Goal: Check status: Check status

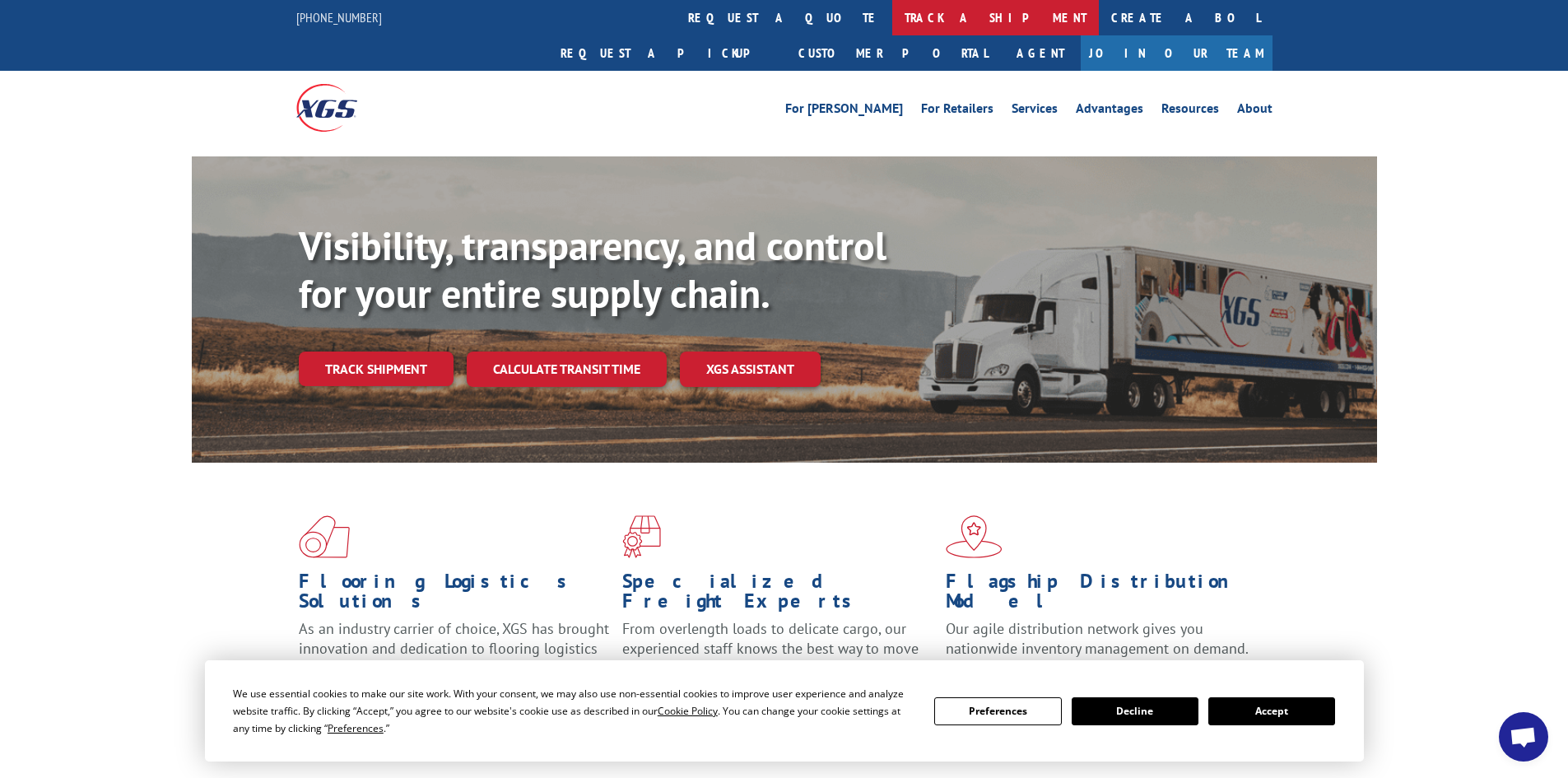
click at [892, 25] on link "track a shipment" at bounding box center [995, 18] width 206 height 35
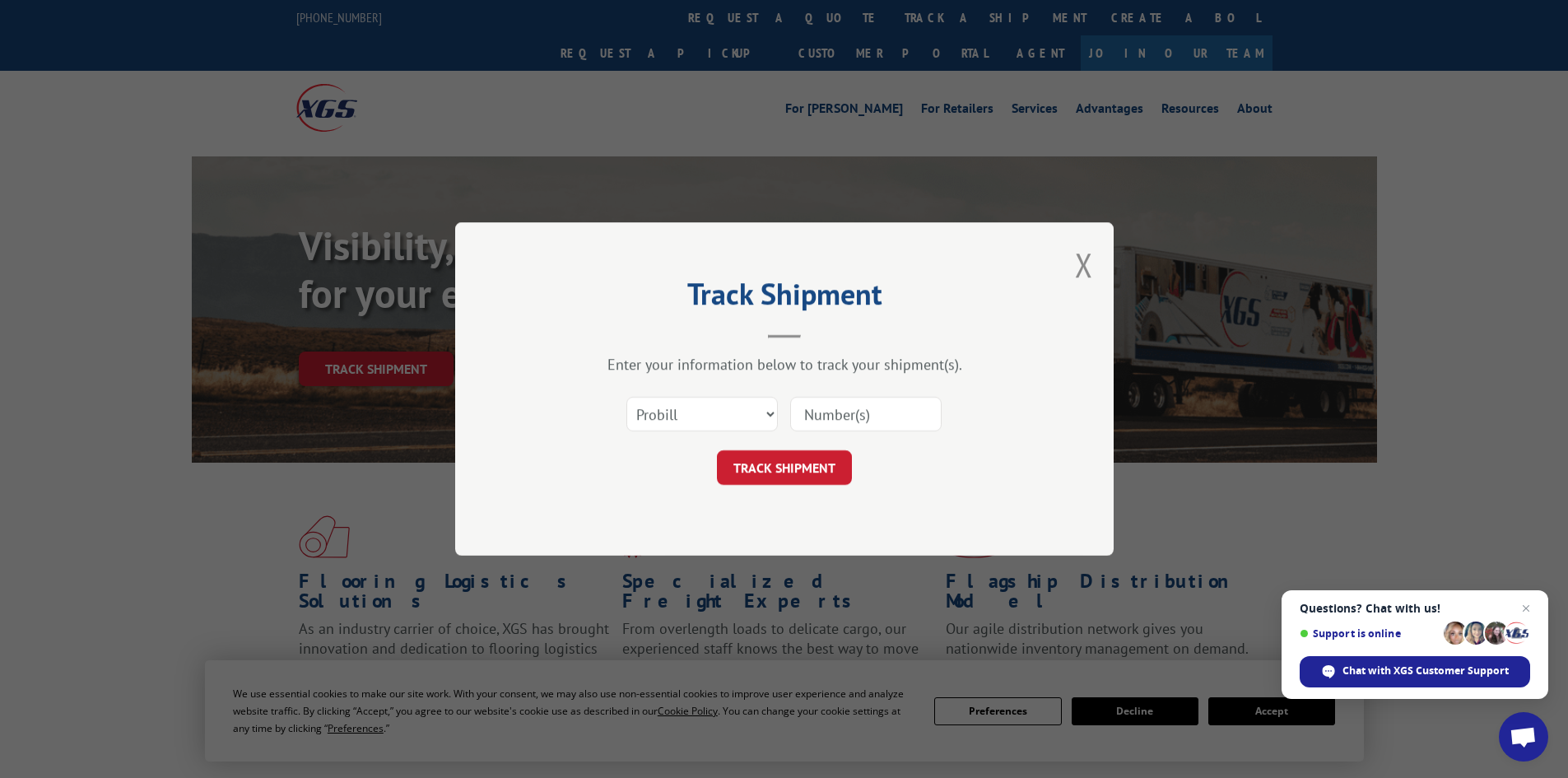
click at [852, 414] on input at bounding box center [865, 413] width 151 height 35
paste input "7043081"
type input "7043081"
click at [796, 458] on button "TRACK SHIPMENT" at bounding box center [784, 467] width 135 height 35
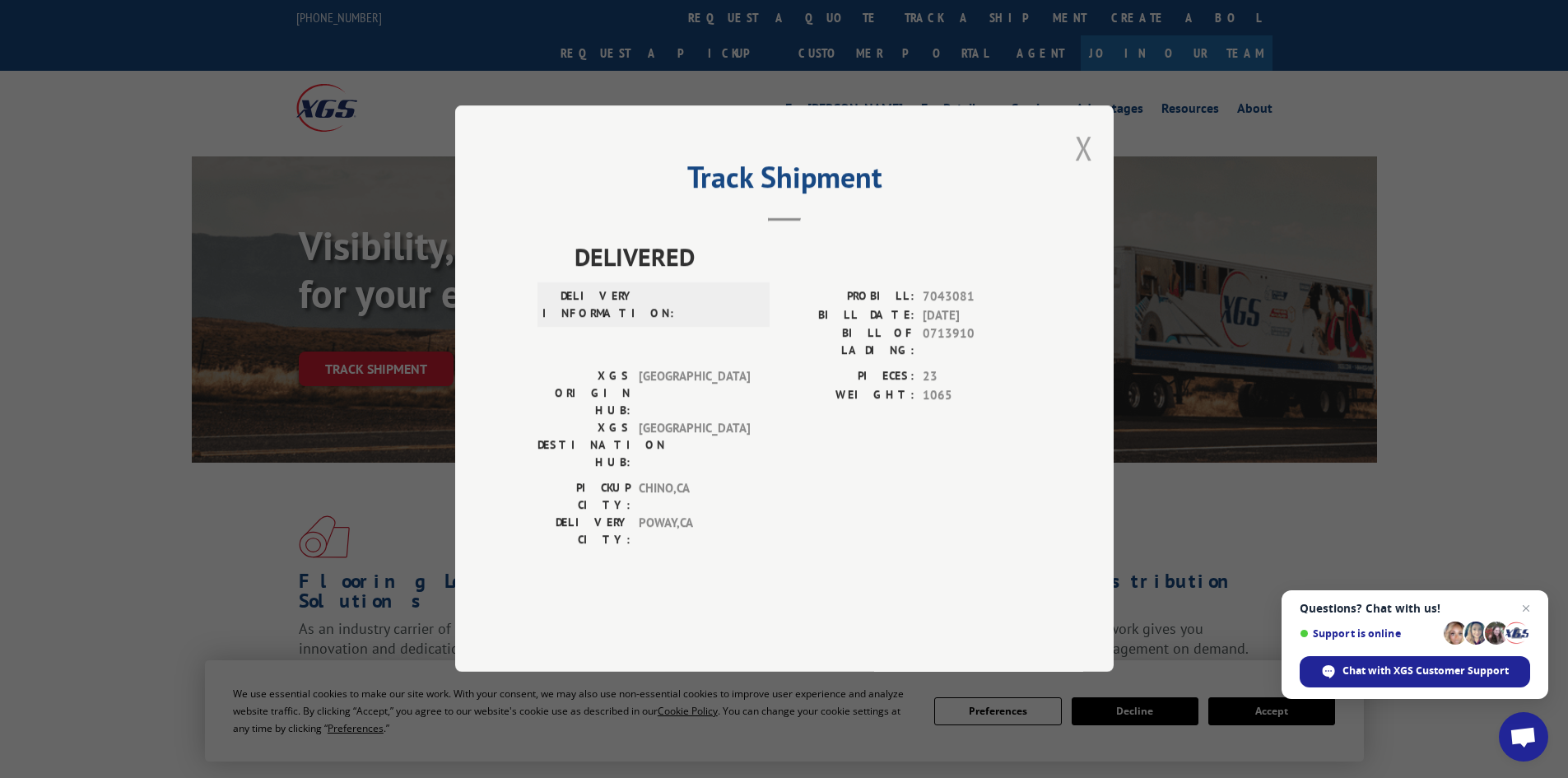
click at [1078, 170] on button "Close modal" at bounding box center [1084, 147] width 18 height 43
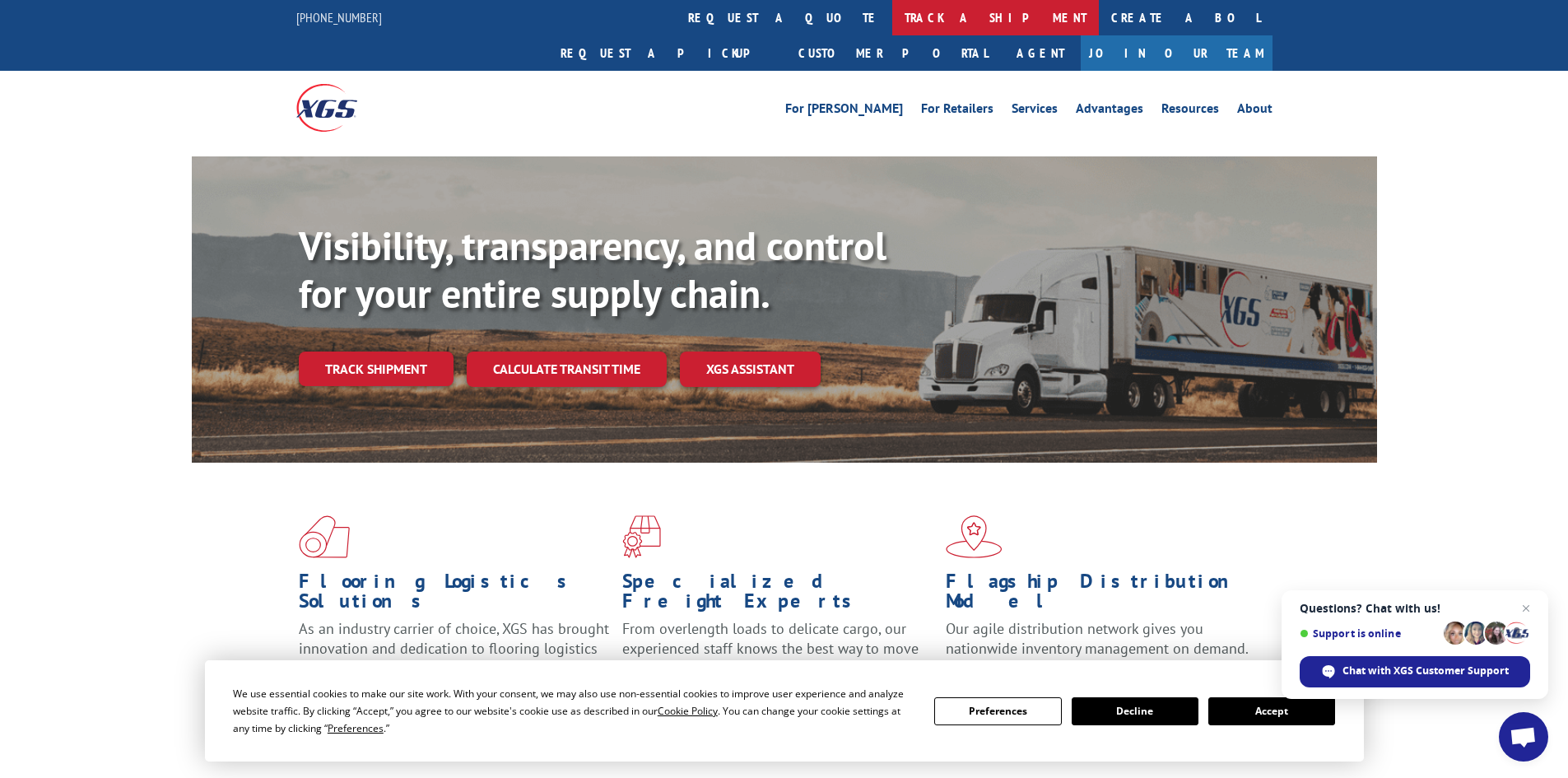
click at [892, 23] on link "track a shipment" at bounding box center [995, 18] width 206 height 35
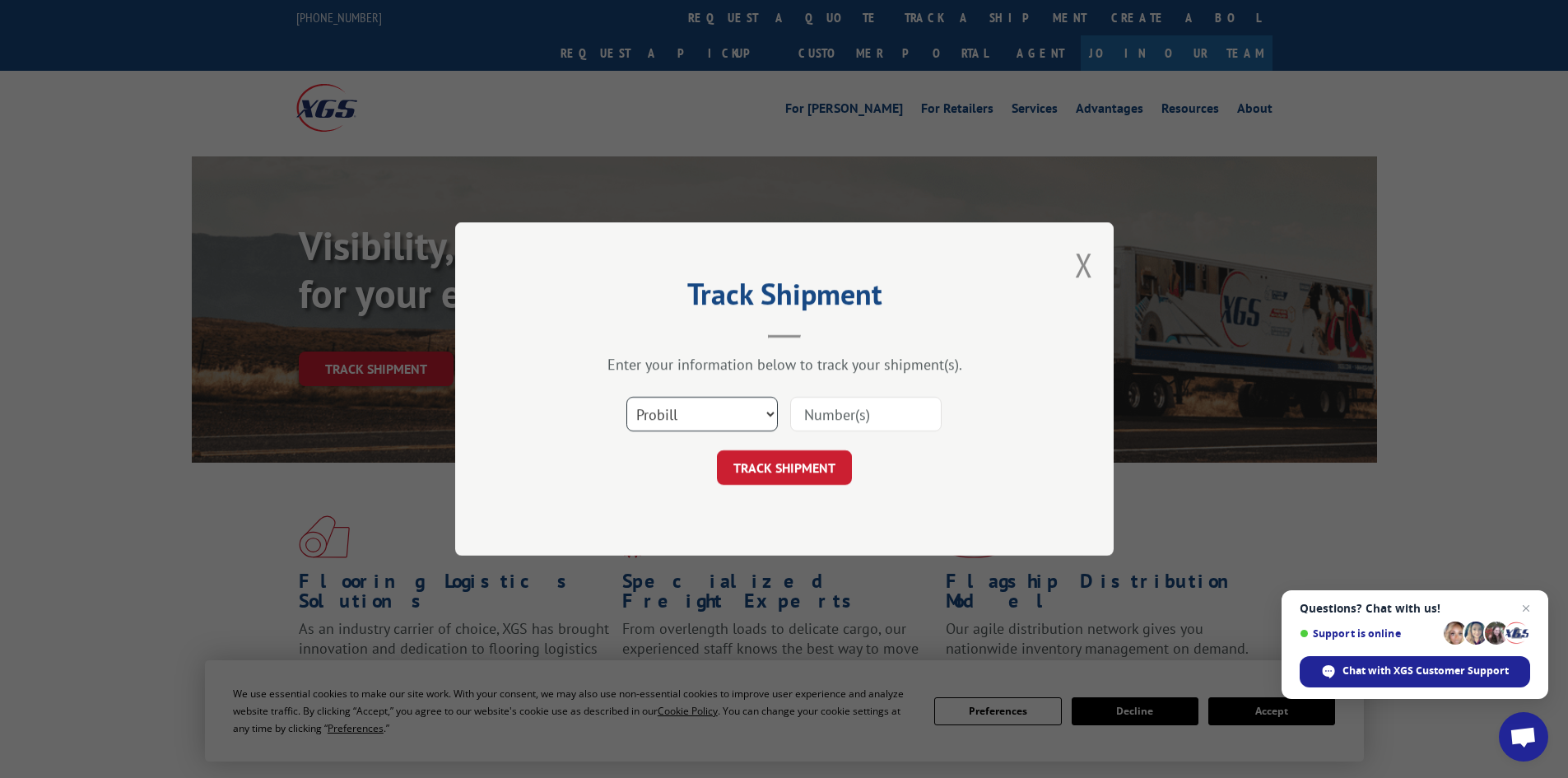
click at [693, 415] on select "Select category... Probill BOL PO" at bounding box center [702, 413] width 151 height 35
click at [626, 397] on select "Select category... Probill BOL PO" at bounding box center [702, 413] width 151 height 35
click at [803, 415] on input at bounding box center [865, 413] width 151 height 35
paste input "17638826"
type input "17638826"
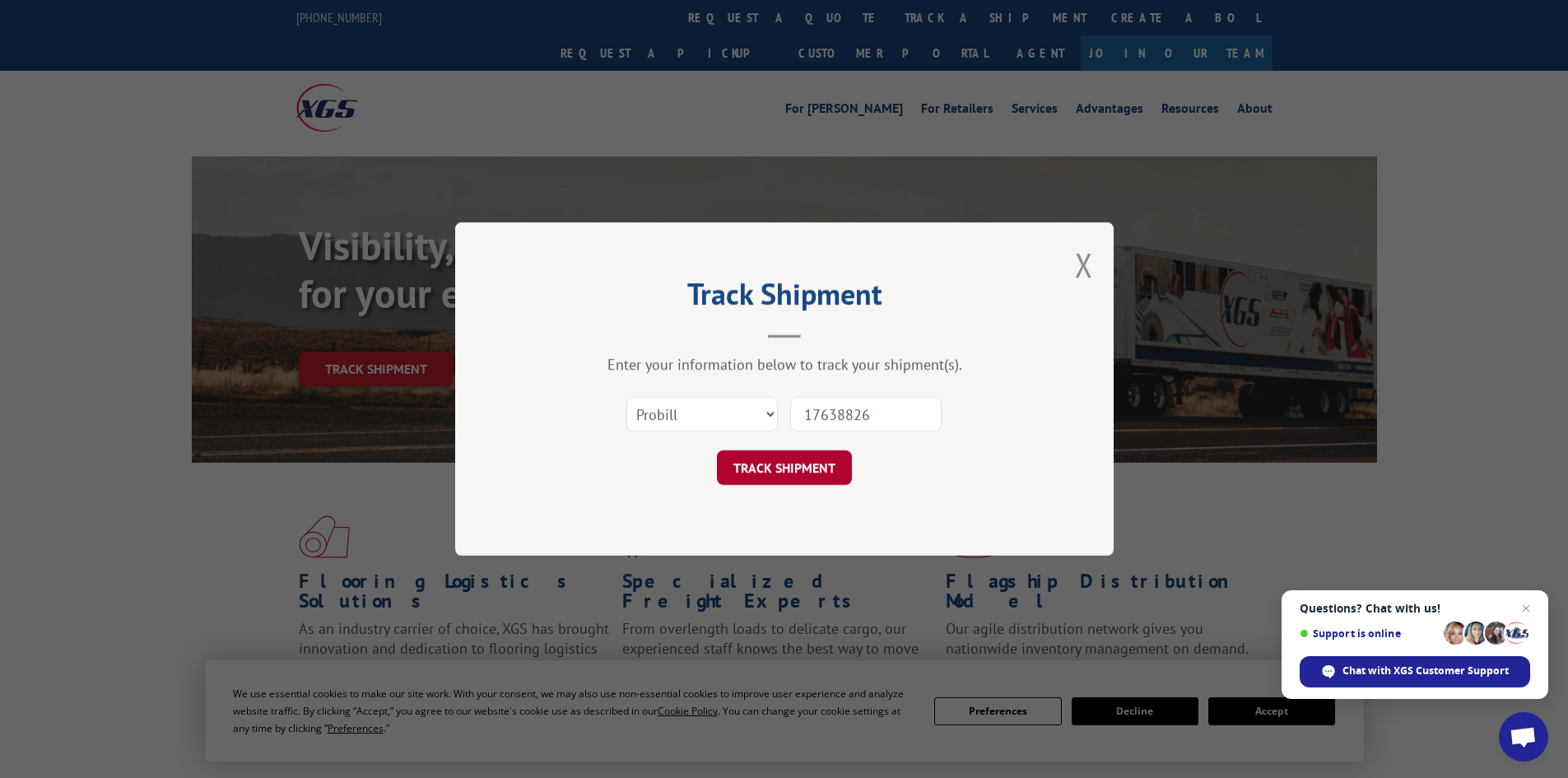
click at [788, 472] on button "TRACK SHIPMENT" at bounding box center [784, 467] width 135 height 35
